Goal: Check status: Check status

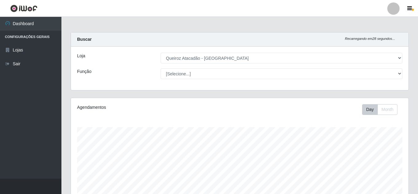
select select "462"
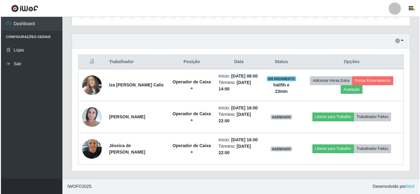
scroll to position [127, 338]
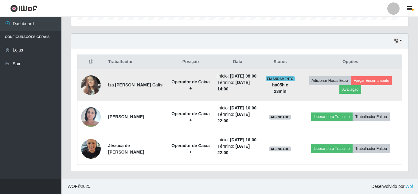
click at [93, 72] on img at bounding box center [91, 85] width 20 height 26
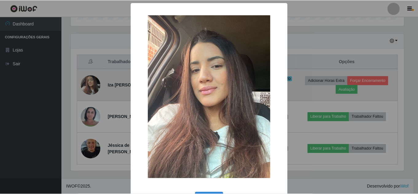
scroll to position [127, 334]
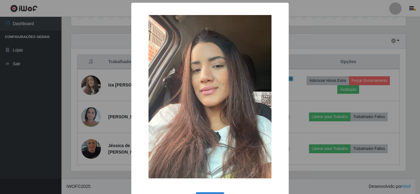
click at [39, 80] on div "× OK Cancel" at bounding box center [210, 97] width 420 height 194
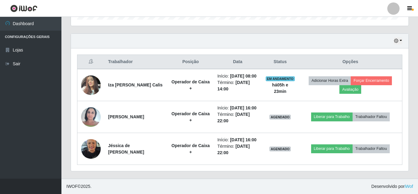
scroll to position [127, 338]
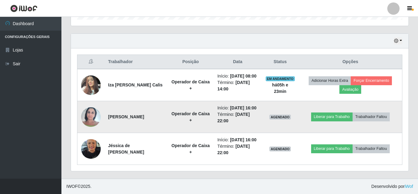
click at [88, 107] on img at bounding box center [91, 117] width 20 height 26
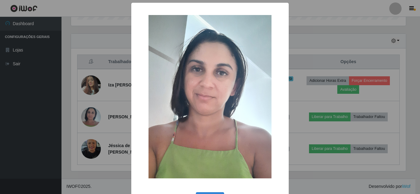
click at [54, 106] on div "× OK Cancel" at bounding box center [210, 97] width 420 height 194
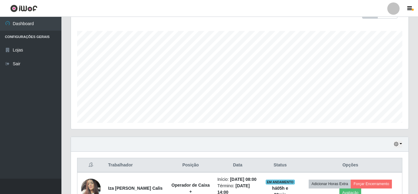
scroll to position [219, 0]
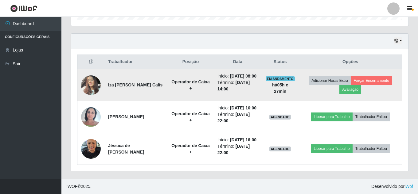
click at [86, 72] on img at bounding box center [91, 85] width 20 height 26
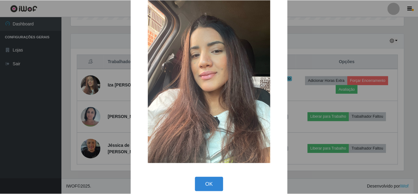
scroll to position [23, 0]
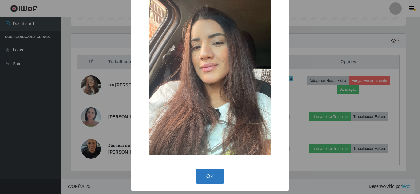
click at [200, 172] on button "OK" at bounding box center [210, 177] width 29 height 14
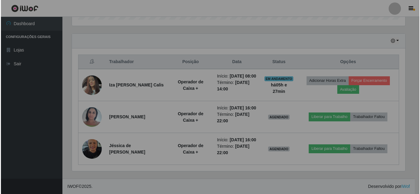
scroll to position [127, 338]
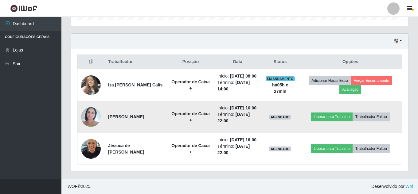
click at [95, 110] on img at bounding box center [91, 117] width 20 height 26
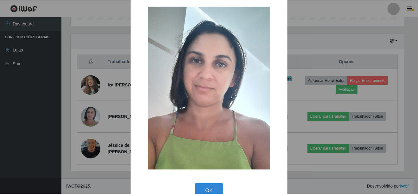
scroll to position [23, 0]
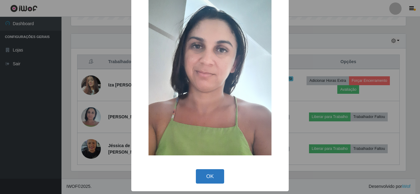
click at [207, 178] on button "OK" at bounding box center [210, 177] width 29 height 14
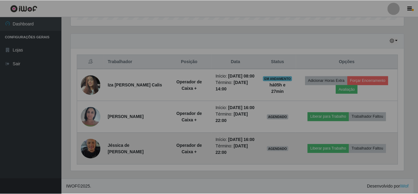
scroll to position [127, 338]
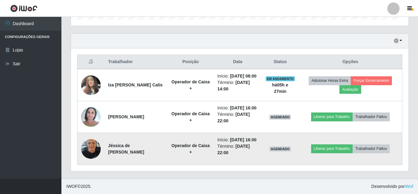
click at [95, 145] on img at bounding box center [91, 149] width 20 height 26
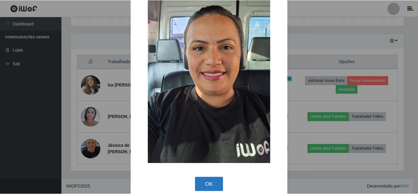
scroll to position [23, 0]
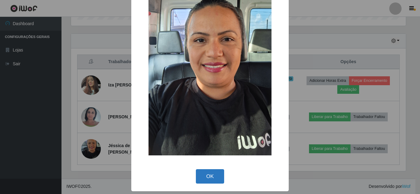
click at [204, 175] on button "OK" at bounding box center [210, 177] width 29 height 14
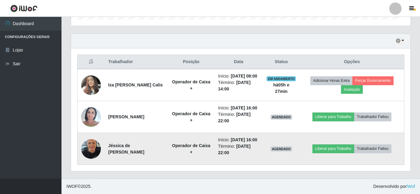
scroll to position [127, 338]
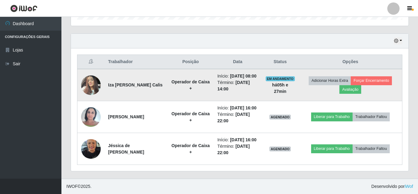
click at [92, 72] on img at bounding box center [91, 85] width 20 height 26
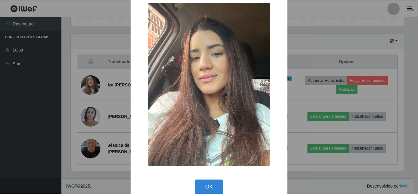
scroll to position [23, 0]
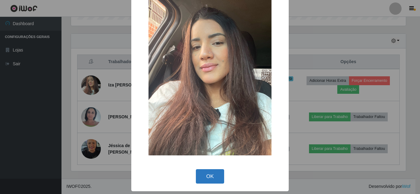
click at [209, 178] on button "OK" at bounding box center [210, 177] width 29 height 14
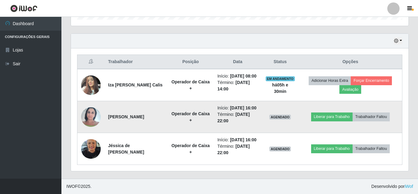
scroll to position [215, 0]
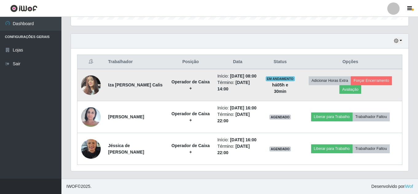
click at [80, 72] on td at bounding box center [90, 85] width 27 height 32
click at [84, 72] on img at bounding box center [91, 85] width 20 height 26
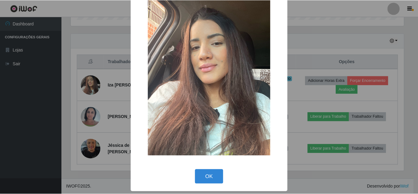
scroll to position [23, 0]
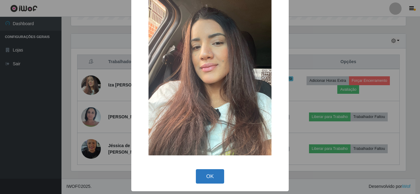
click at [205, 176] on button "OK" at bounding box center [210, 177] width 29 height 14
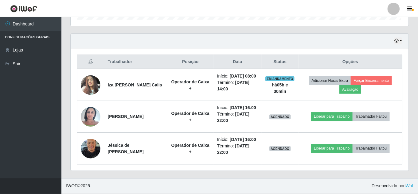
scroll to position [127, 338]
